Goal: Task Accomplishment & Management: Manage account settings

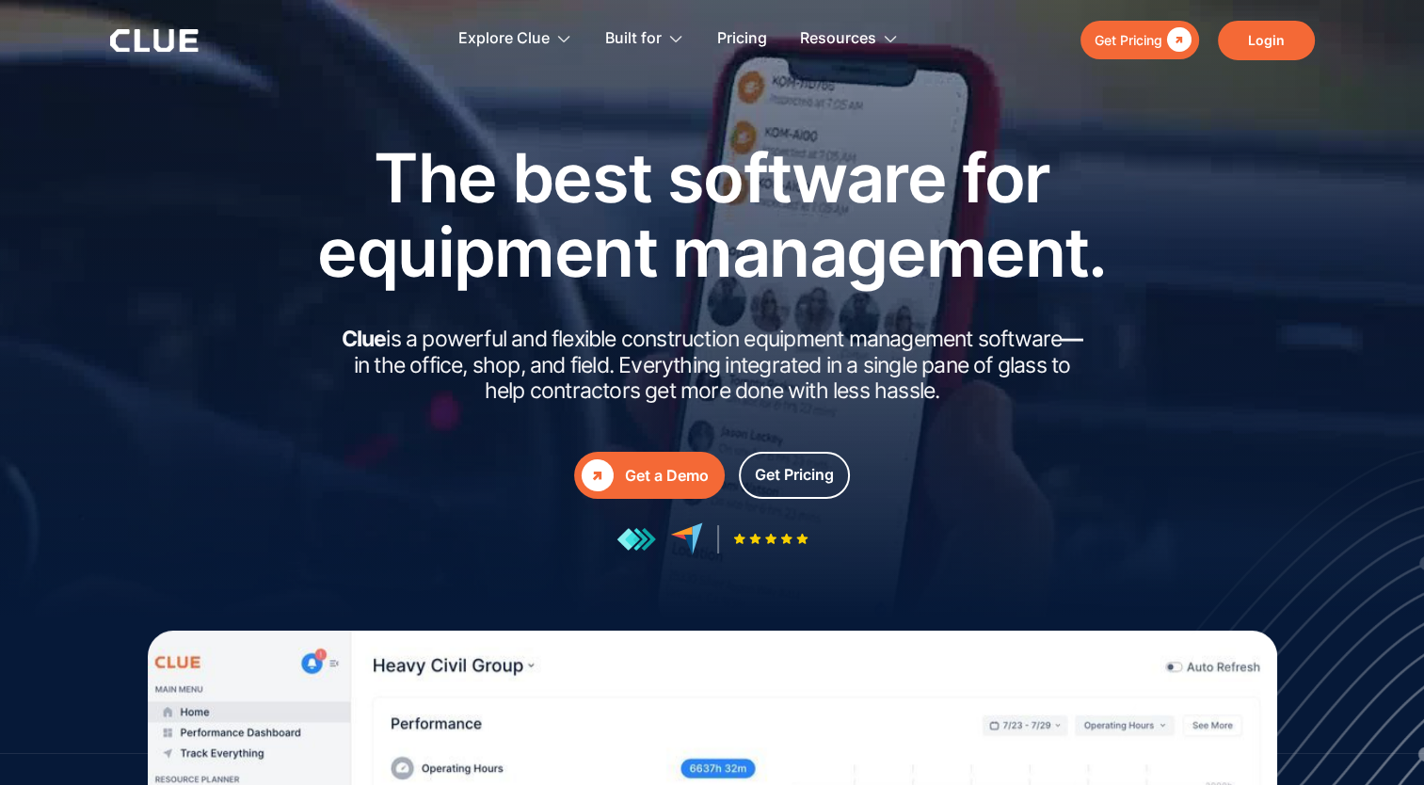
click at [1280, 43] on link "Login" at bounding box center [1266, 41] width 97 height 40
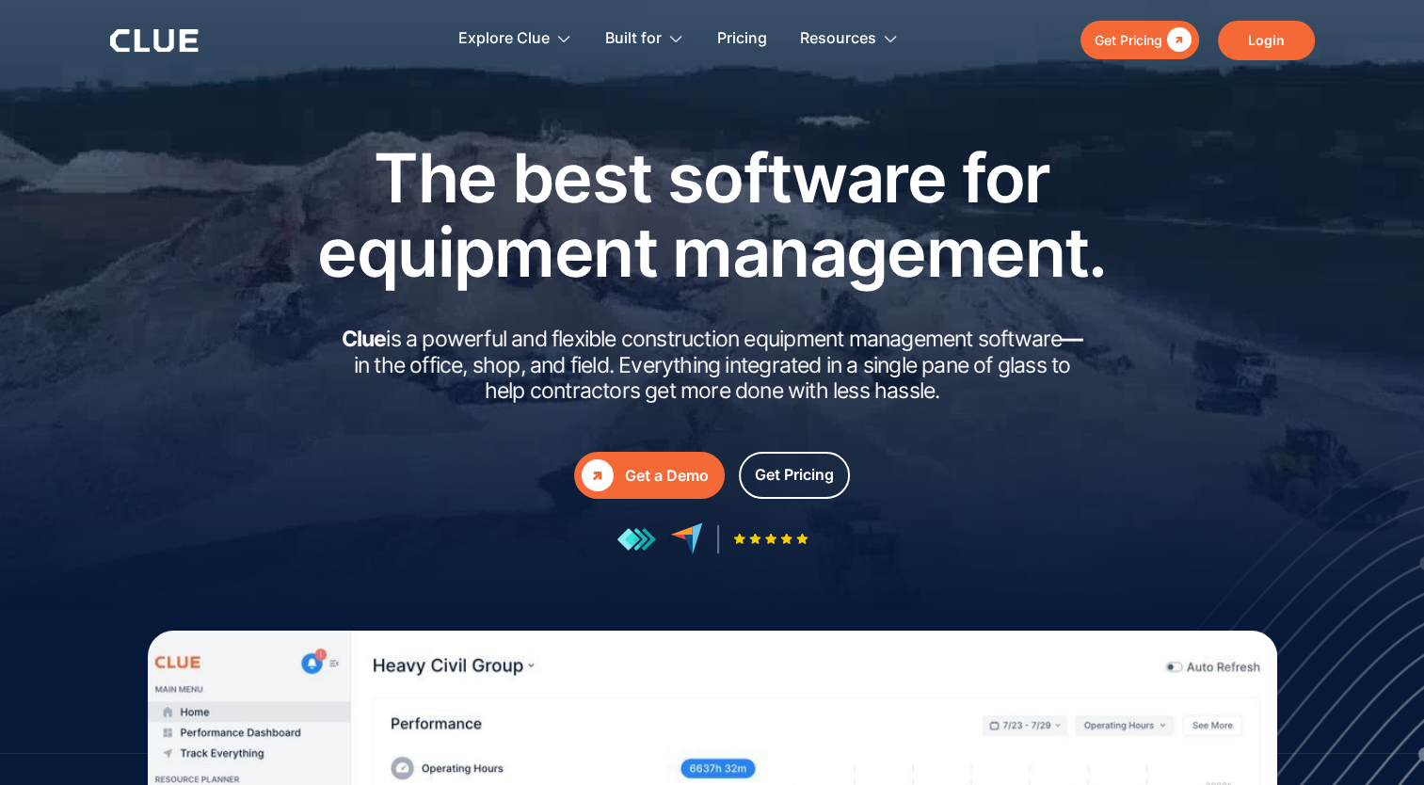
click at [1276, 37] on link "Login" at bounding box center [1266, 41] width 97 height 40
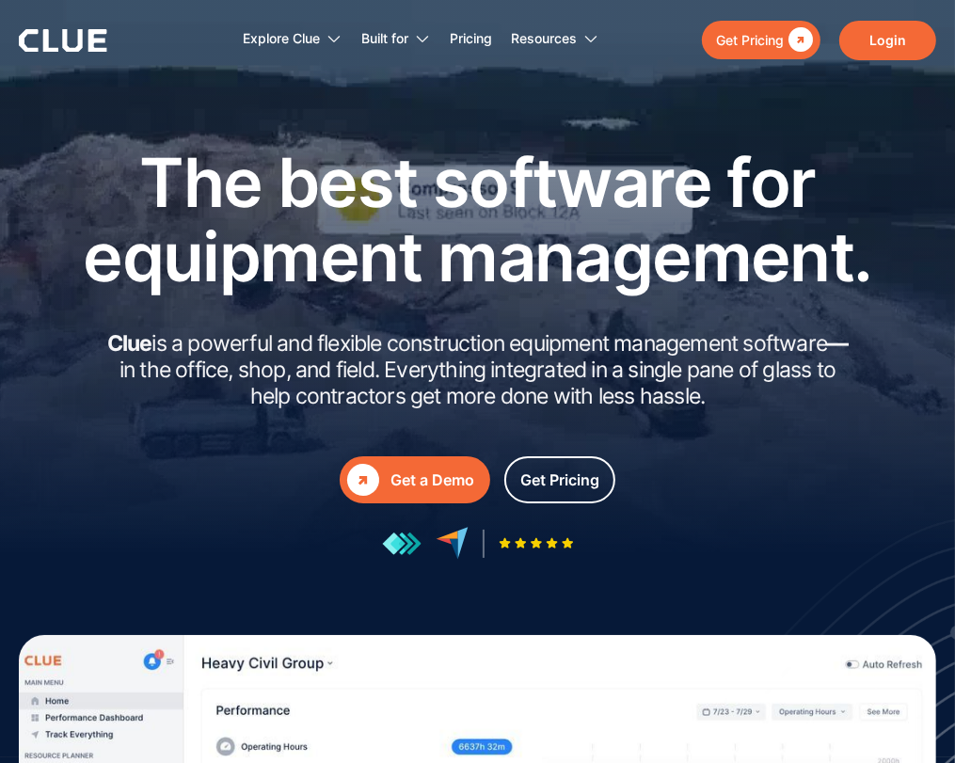
click at [882, 44] on link "Login" at bounding box center [888, 41] width 97 height 40
